Goal: Task Accomplishment & Management: Use online tool/utility

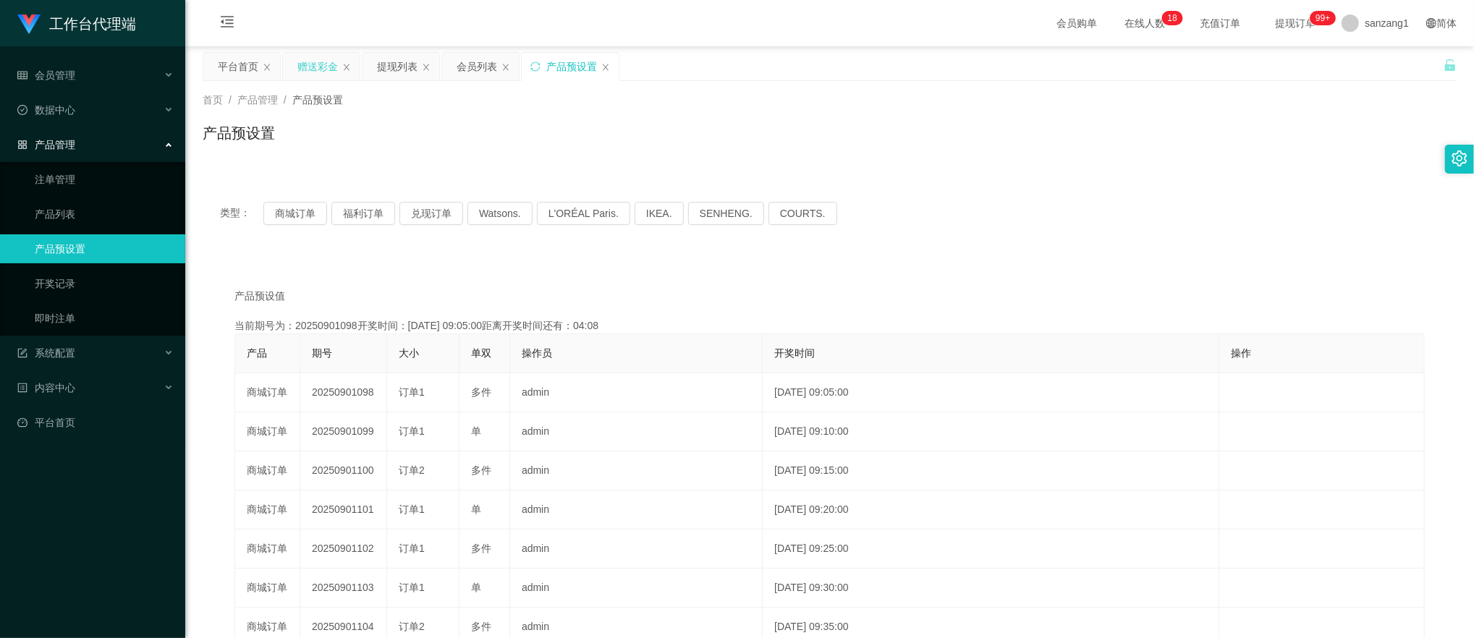
click at [315, 67] on div "赠送彩金" at bounding box center [317, 66] width 41 height 27
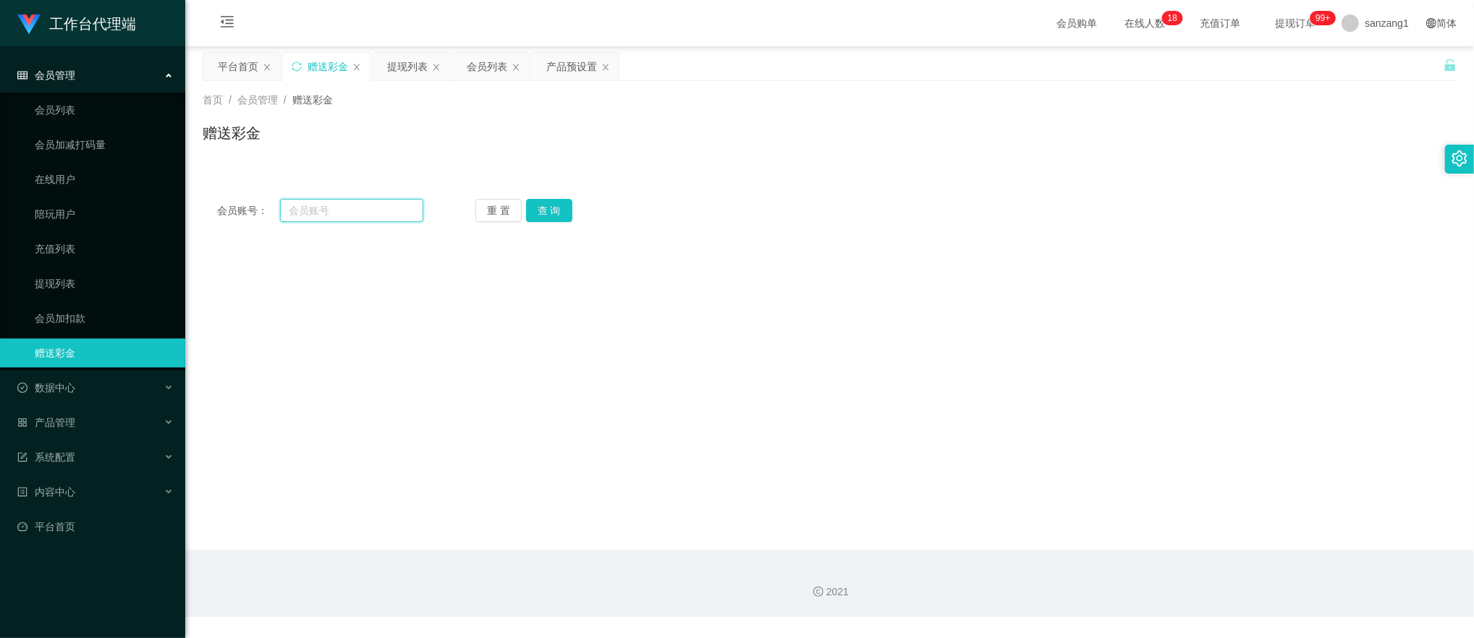
click at [348, 213] on input "text" at bounding box center [352, 210] width 144 height 23
paste input "Colalin1997"
type input "Colalin1997"
click at [539, 200] on button "查 询" at bounding box center [549, 210] width 46 height 23
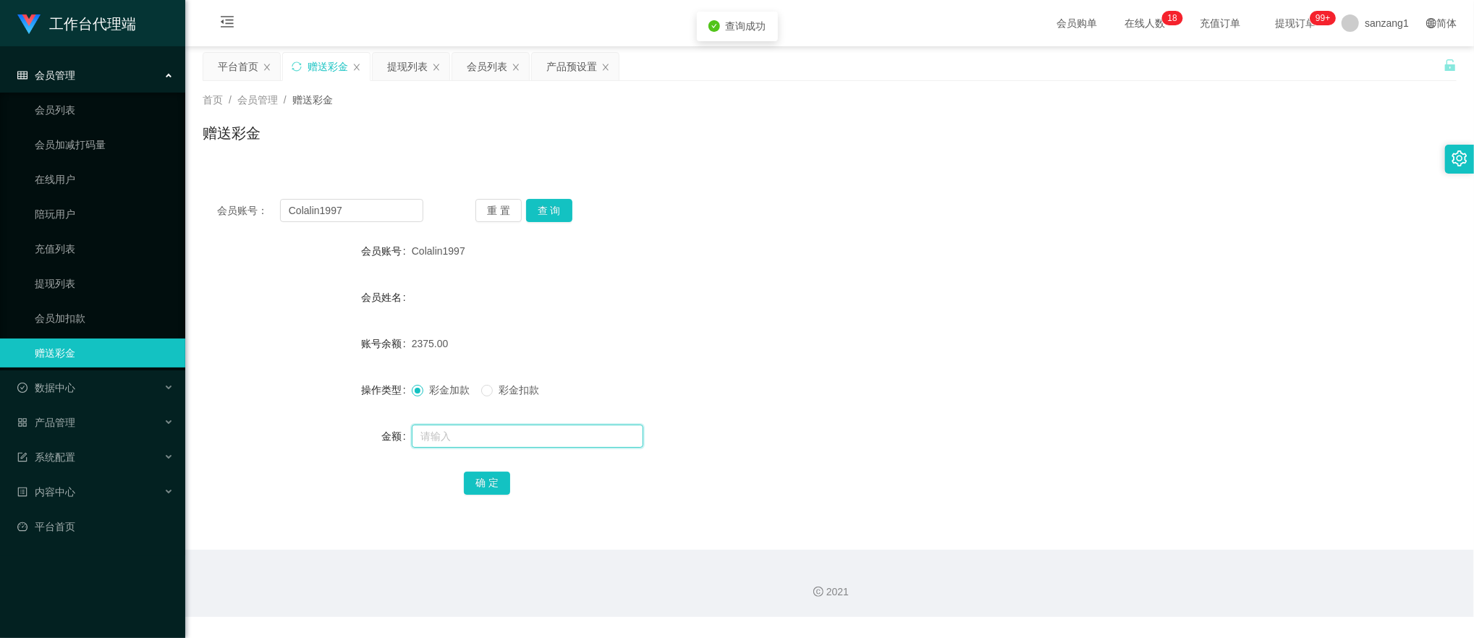
click at [429, 438] on input "text" at bounding box center [528, 436] width 232 height 23
type input "255"
click at [482, 484] on button "确 定" at bounding box center [487, 483] width 46 height 23
